Goal: Information Seeking & Learning: Learn about a topic

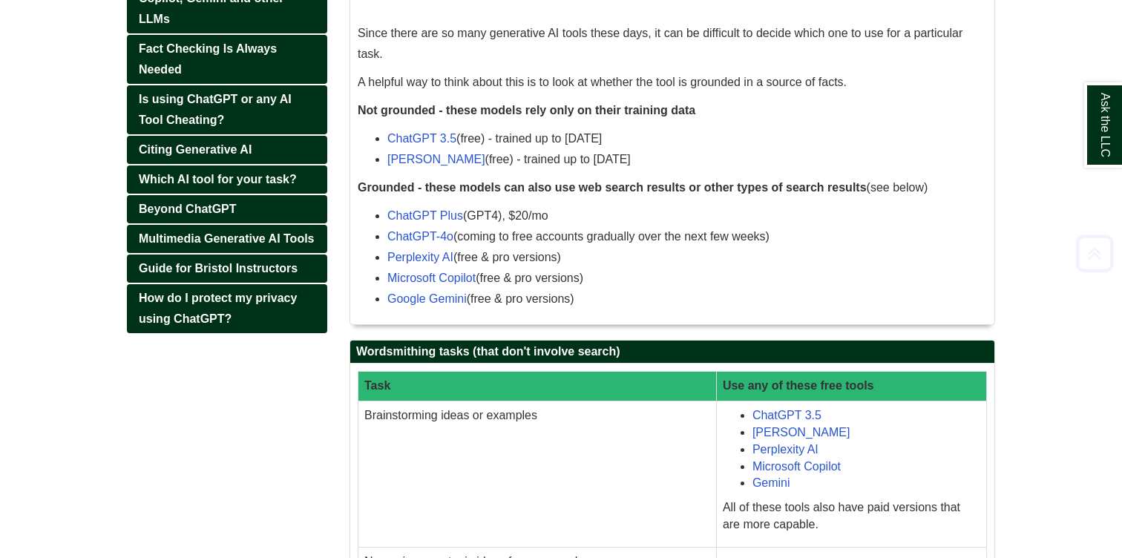
scroll to position [387, 0]
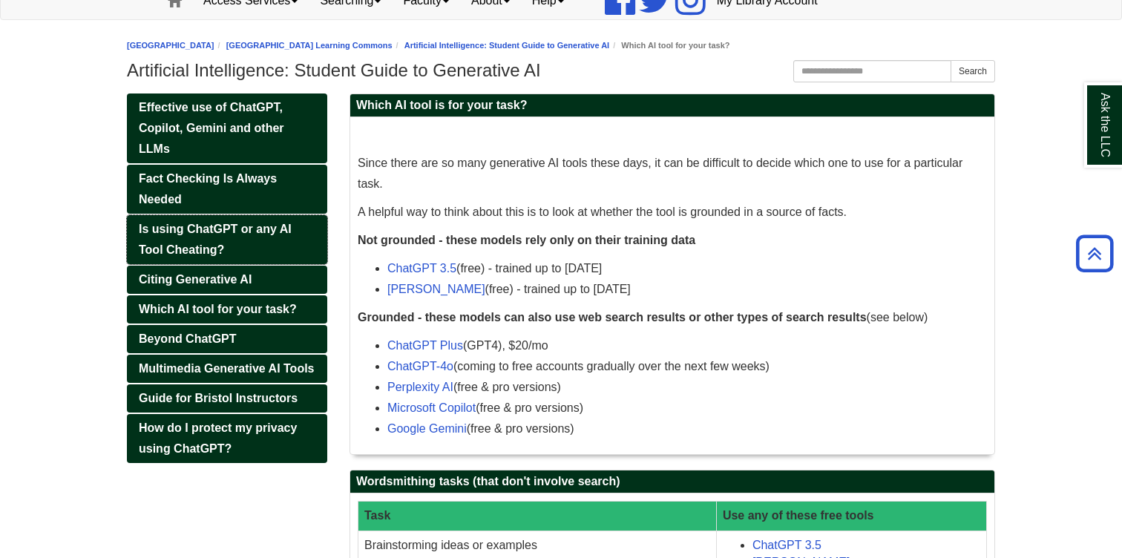
scroll to position [177, 0]
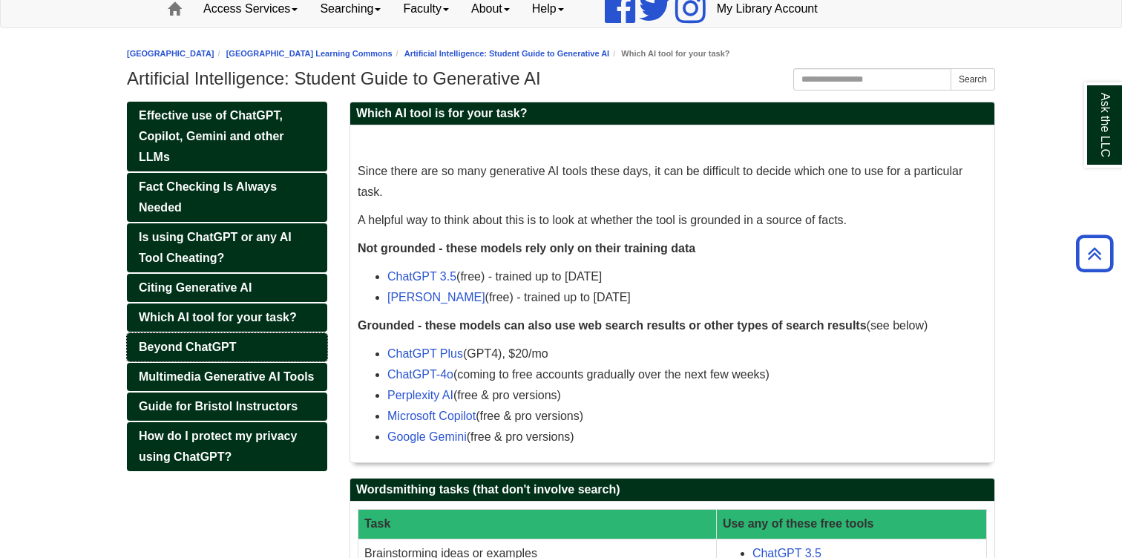
click at [251, 333] on link "Beyond ChatGPT" at bounding box center [227, 347] width 200 height 28
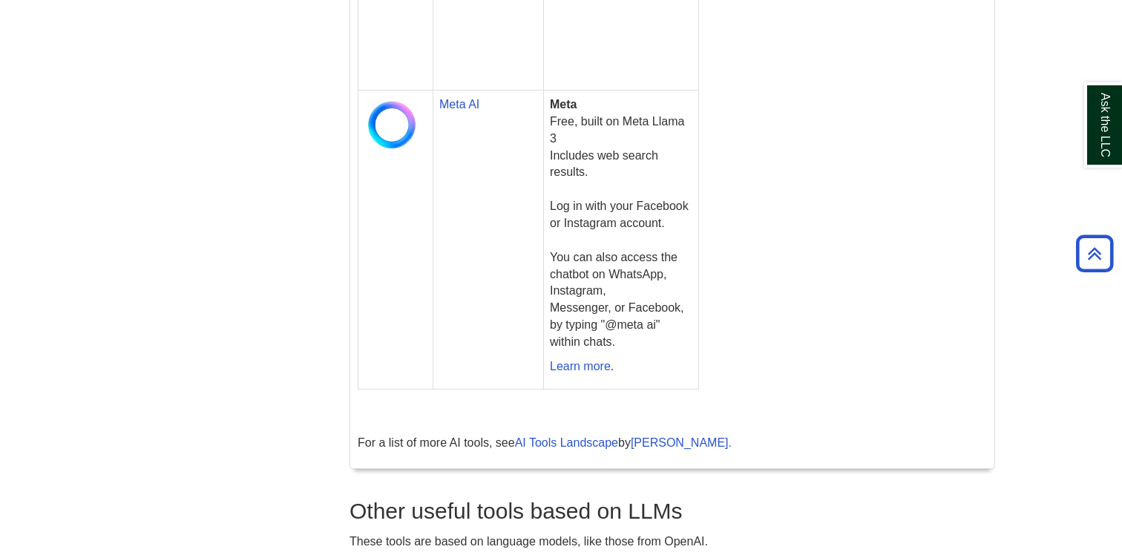
scroll to position [3305, 0]
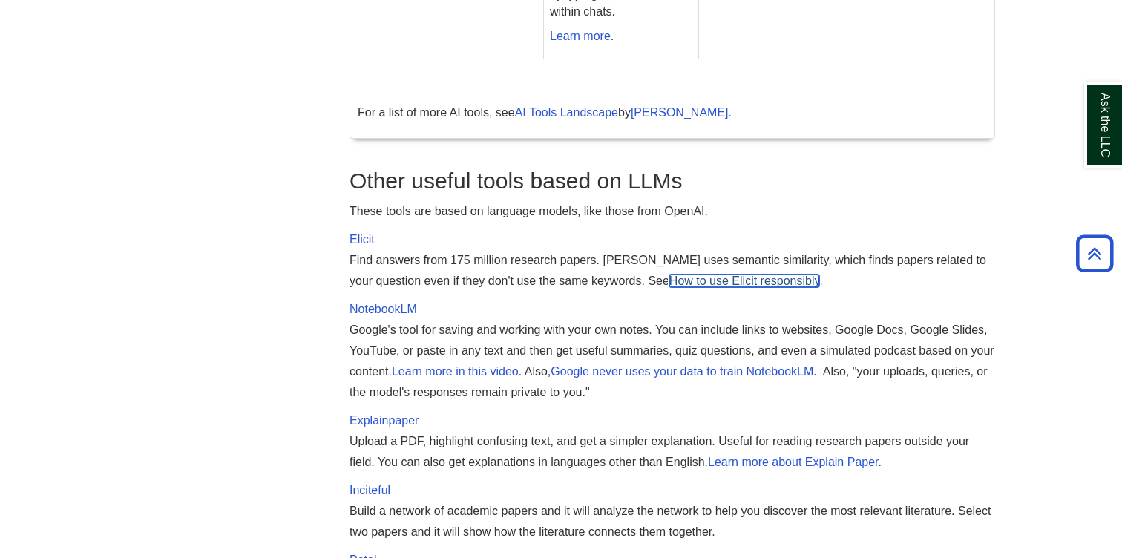
click at [669, 274] on link "How to use Elicit responsibly" at bounding box center [744, 280] width 150 height 13
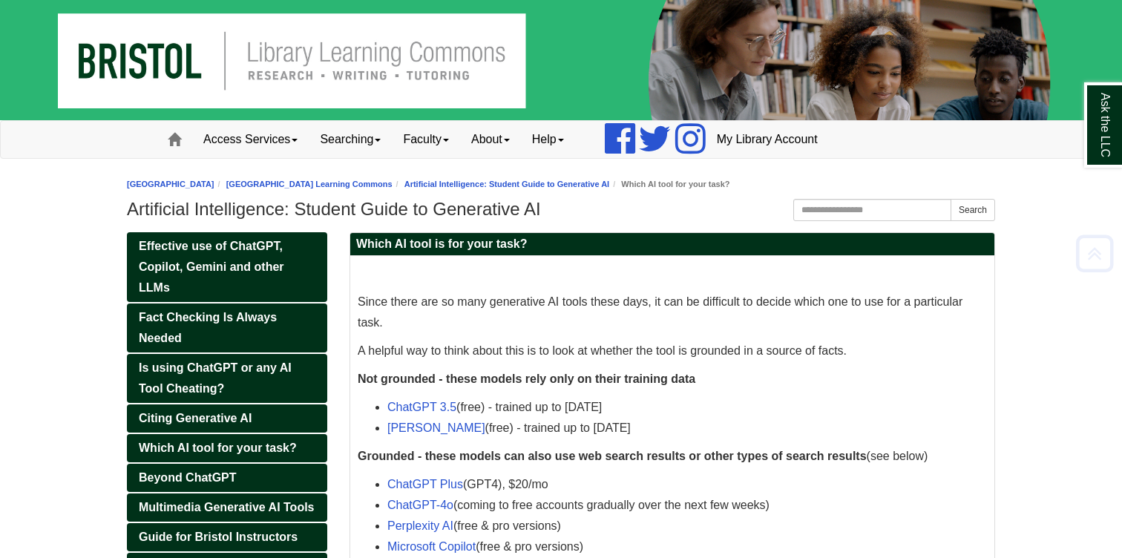
scroll to position [177, 0]
